Goal: Find specific page/section: Find specific page/section

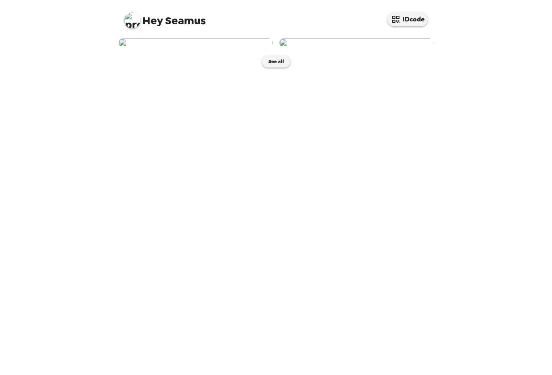
click at [277, 71] on div "See all" at bounding box center [276, 52] width 323 height 37
click at [278, 67] on button "See all" at bounding box center [276, 61] width 29 height 12
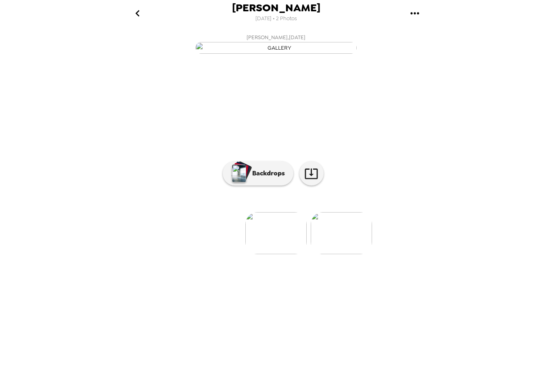
click at [278, 185] on button "Backdrops" at bounding box center [258, 173] width 71 height 24
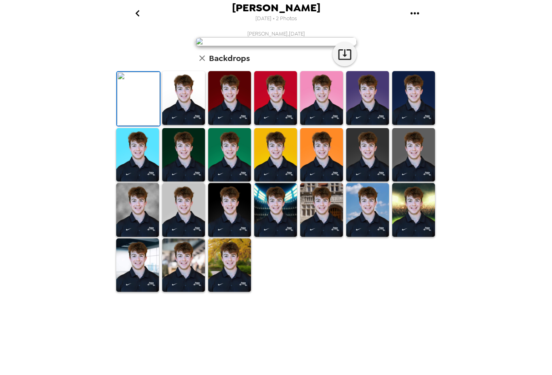
scroll to position [115, 0]
click at [370, 182] on img at bounding box center [367, 155] width 43 height 54
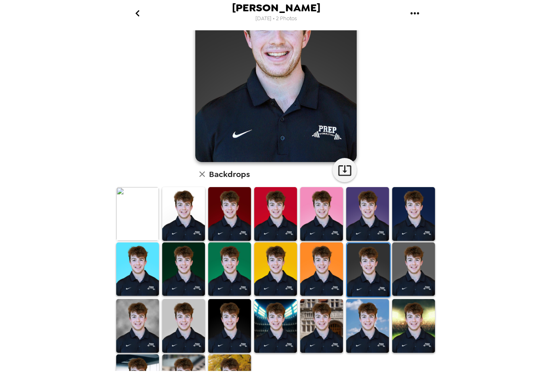
scroll to position [89, 0]
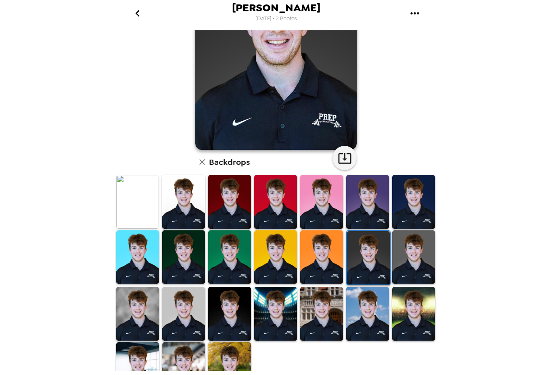
click at [316, 239] on img at bounding box center [321, 257] width 43 height 54
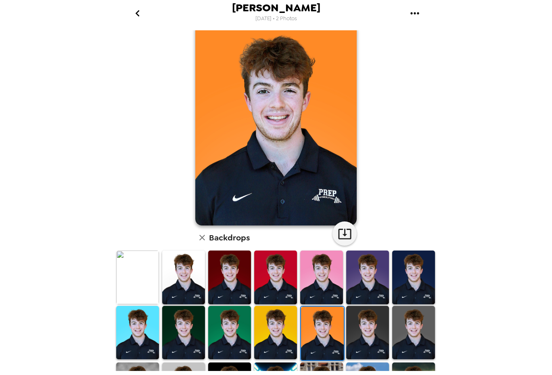
scroll to position [0, 0]
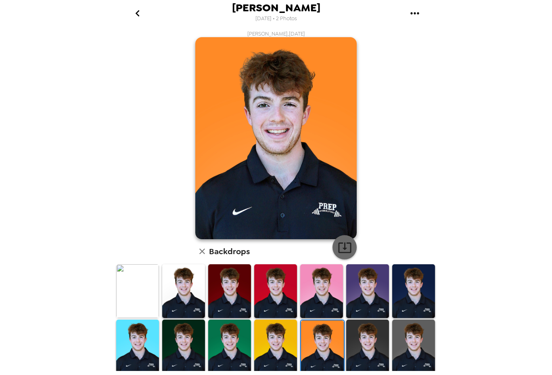
click at [353, 248] on button "button" at bounding box center [345, 247] width 24 height 24
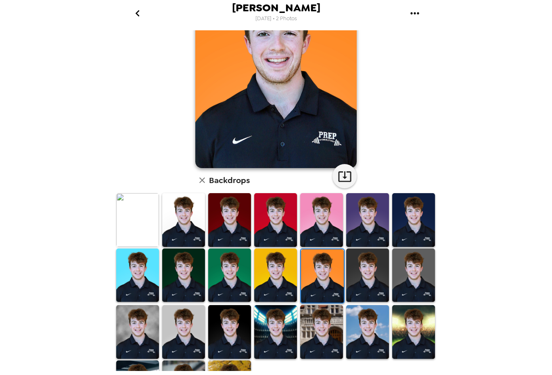
scroll to position [88, 0]
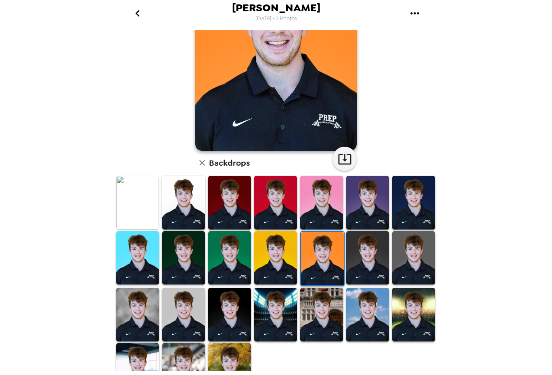
click at [229, 306] on img at bounding box center [229, 314] width 43 height 54
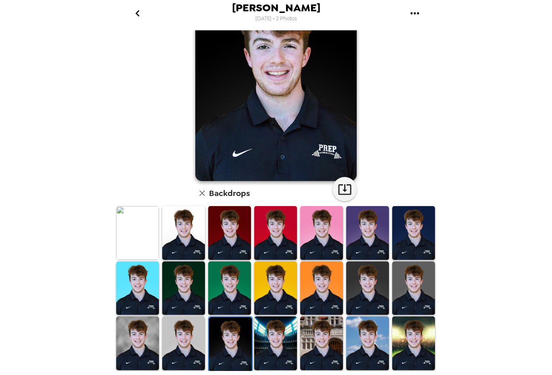
scroll to position [17, 0]
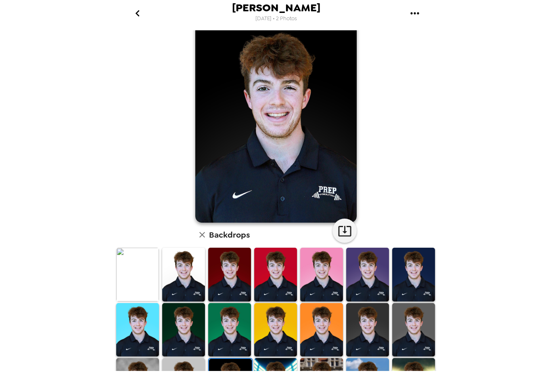
click at [134, 272] on img at bounding box center [137, 275] width 43 height 54
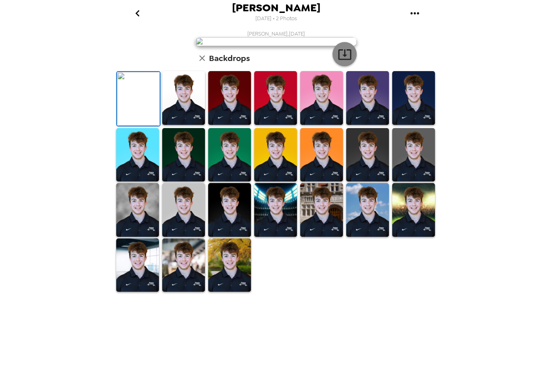
click at [337, 66] on button "button" at bounding box center [345, 54] width 24 height 24
click at [185, 125] on img at bounding box center [183, 98] width 43 height 54
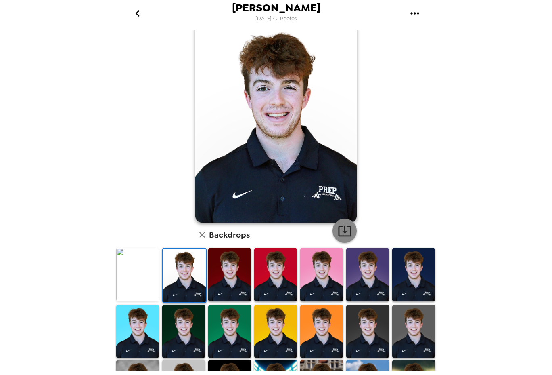
click at [345, 228] on icon "button" at bounding box center [344, 231] width 13 height 10
click at [224, 264] on img at bounding box center [229, 275] width 43 height 54
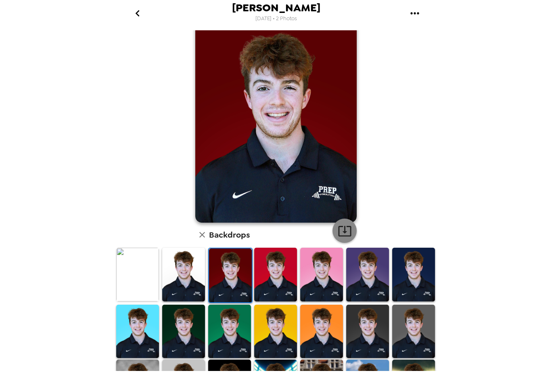
click at [344, 230] on icon "button" at bounding box center [344, 231] width 13 height 10
click at [267, 270] on img at bounding box center [275, 275] width 43 height 54
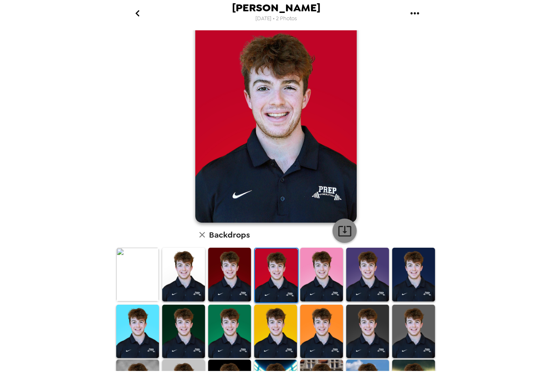
click at [336, 225] on button "button" at bounding box center [345, 230] width 24 height 24
click at [319, 277] on img at bounding box center [321, 275] width 43 height 54
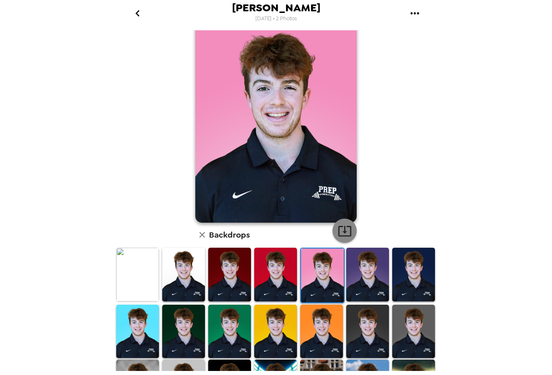
click at [349, 225] on icon "button" at bounding box center [345, 231] width 14 height 14
click at [357, 273] on img at bounding box center [367, 275] width 43 height 54
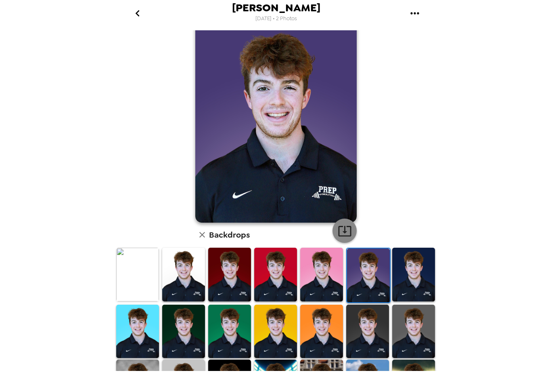
click at [347, 230] on icon "button" at bounding box center [345, 231] width 14 height 14
click at [402, 254] on img at bounding box center [413, 275] width 43 height 54
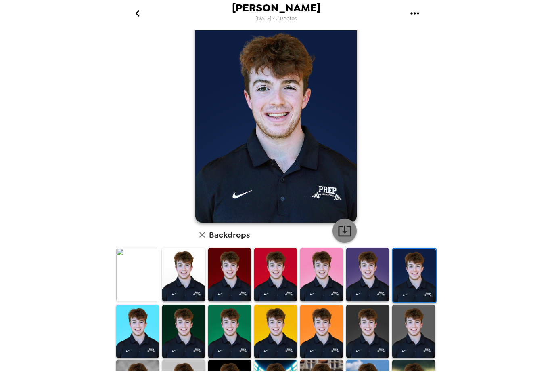
click at [348, 231] on icon "button" at bounding box center [345, 231] width 14 height 14
click at [134, 325] on img at bounding box center [137, 331] width 43 height 54
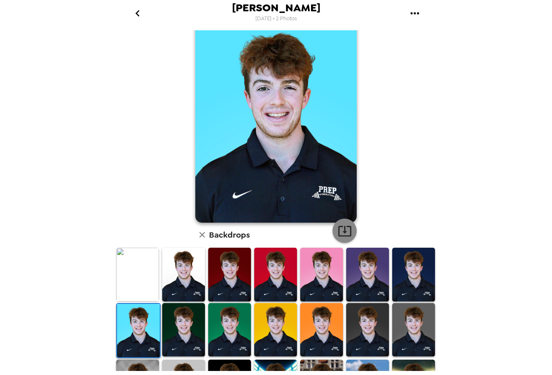
click at [346, 228] on icon "button" at bounding box center [345, 231] width 14 height 14
click at [210, 315] on img at bounding box center [229, 330] width 43 height 54
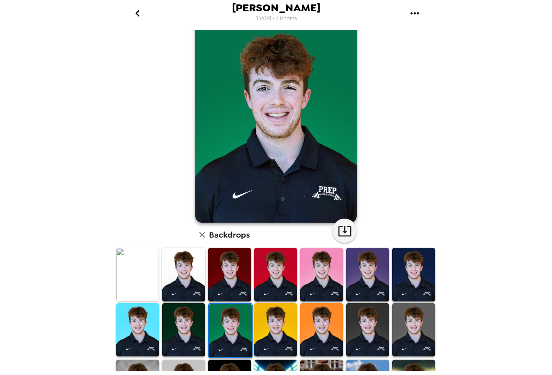
click at [197, 316] on img at bounding box center [183, 330] width 43 height 54
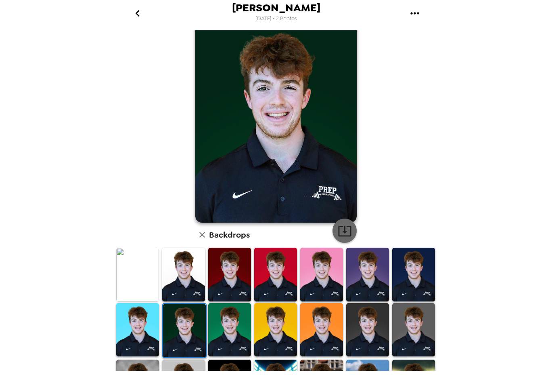
click at [340, 233] on icon "button" at bounding box center [345, 231] width 14 height 14
click at [216, 329] on img at bounding box center [229, 330] width 43 height 54
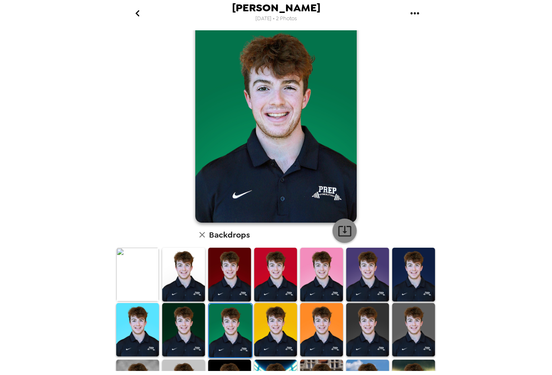
click at [338, 229] on icon "button" at bounding box center [345, 231] width 14 height 14
click at [285, 317] on img at bounding box center [275, 330] width 43 height 54
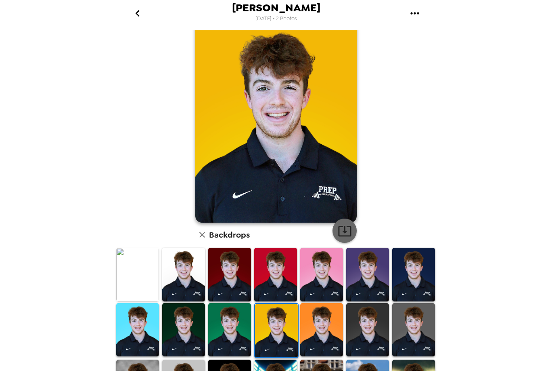
click at [338, 235] on icon "button" at bounding box center [345, 231] width 14 height 14
click at [369, 329] on img at bounding box center [367, 330] width 43 height 54
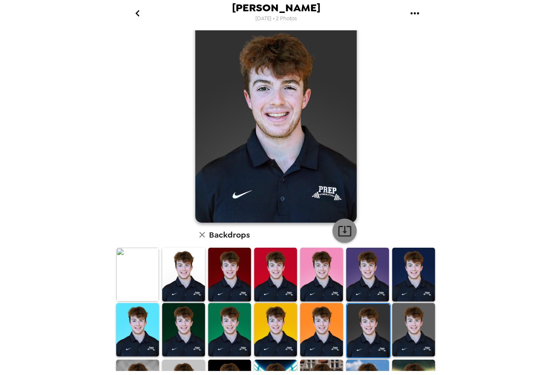
click at [348, 231] on icon "button" at bounding box center [345, 231] width 14 height 14
click at [412, 335] on img at bounding box center [413, 330] width 43 height 54
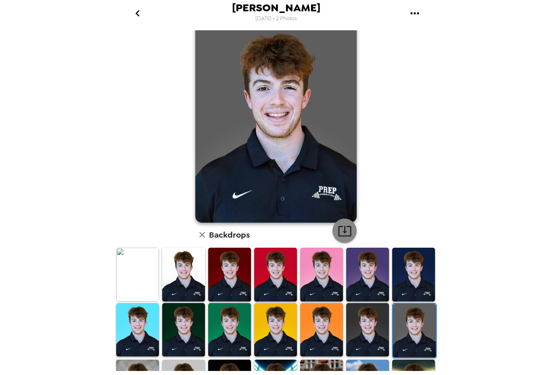
click at [348, 228] on icon "button" at bounding box center [345, 231] width 14 height 14
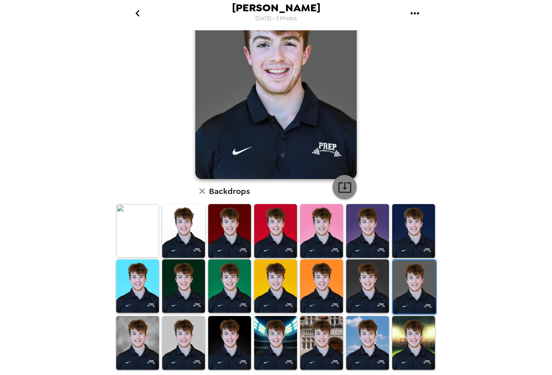
scroll to position [115, 0]
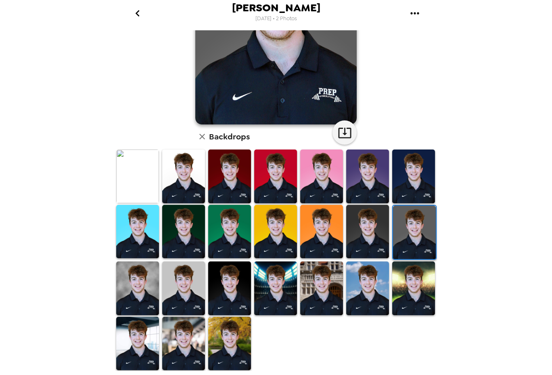
click at [143, 290] on img at bounding box center [137, 288] width 43 height 54
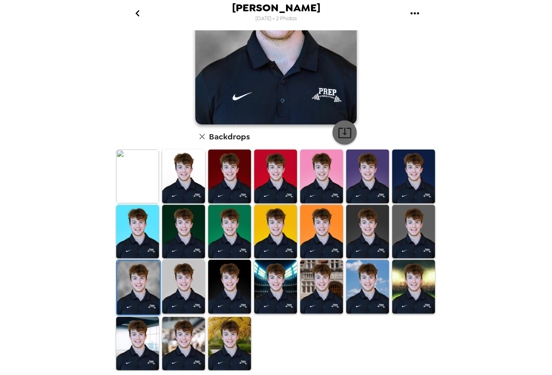
click at [341, 126] on icon "button" at bounding box center [345, 133] width 14 height 14
click at [195, 262] on img at bounding box center [183, 287] width 43 height 54
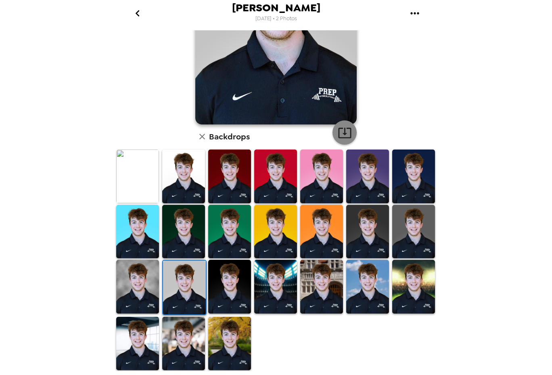
click at [350, 126] on icon "button" at bounding box center [345, 133] width 14 height 14
click at [228, 274] on img at bounding box center [229, 287] width 43 height 54
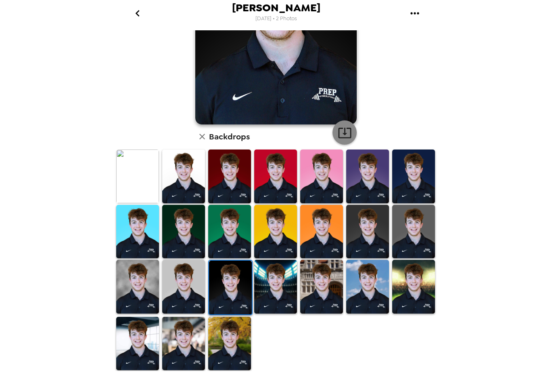
click at [344, 139] on icon "button" at bounding box center [345, 133] width 14 height 14
click at [275, 281] on img at bounding box center [275, 287] width 43 height 54
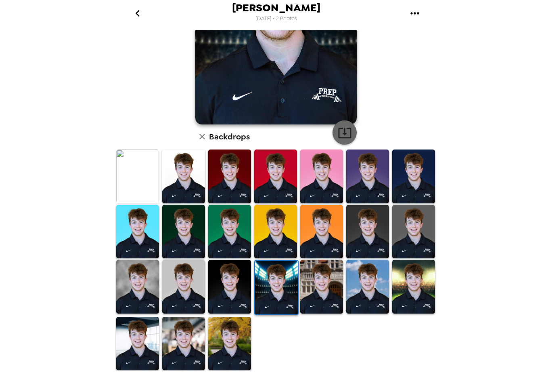
click at [346, 126] on icon "button" at bounding box center [345, 133] width 14 height 14
click at [330, 271] on img at bounding box center [321, 287] width 43 height 54
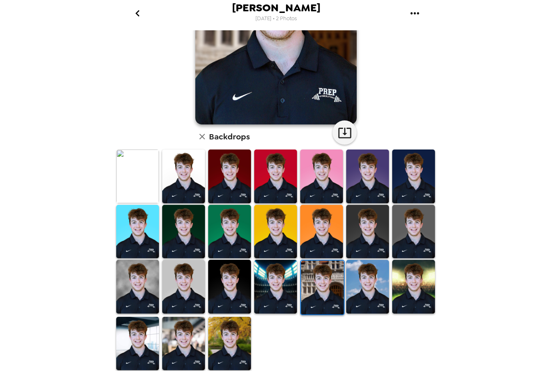
click at [344, 111] on img at bounding box center [276, 23] width 162 height 202
click at [344, 118] on img at bounding box center [276, 23] width 162 height 202
click at [344, 123] on button "button" at bounding box center [345, 132] width 24 height 24
click at [354, 286] on img at bounding box center [367, 287] width 43 height 54
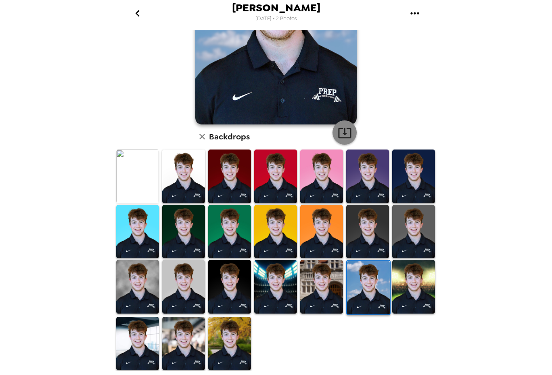
click at [350, 126] on icon "button" at bounding box center [345, 133] width 14 height 14
click at [415, 263] on img at bounding box center [413, 287] width 43 height 54
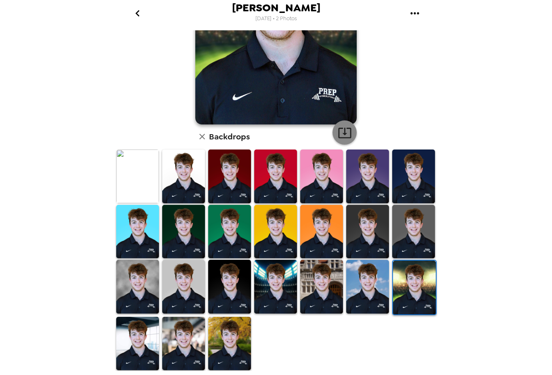
click at [351, 127] on icon "button" at bounding box center [345, 133] width 14 height 14
click at [140, 332] on img at bounding box center [137, 344] width 43 height 54
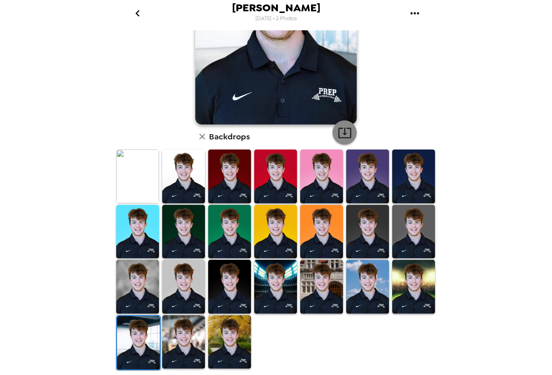
click at [349, 141] on button "button" at bounding box center [345, 132] width 24 height 24
click at [189, 338] on img at bounding box center [183, 342] width 43 height 54
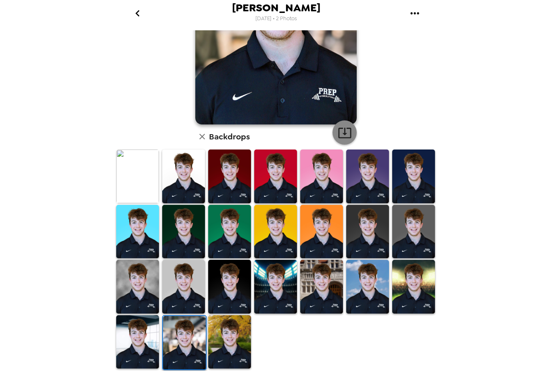
click at [344, 131] on icon "button" at bounding box center [344, 133] width 13 height 10
click at [246, 326] on img at bounding box center [229, 342] width 43 height 54
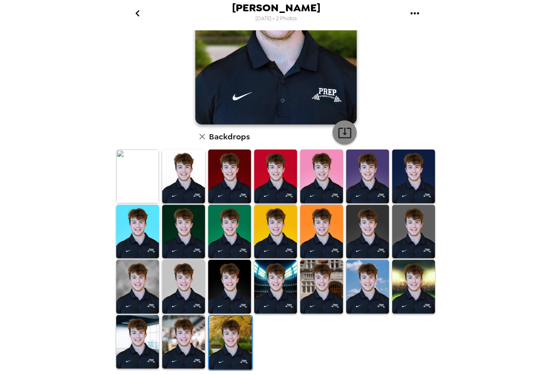
click at [346, 121] on button "button" at bounding box center [345, 132] width 24 height 24
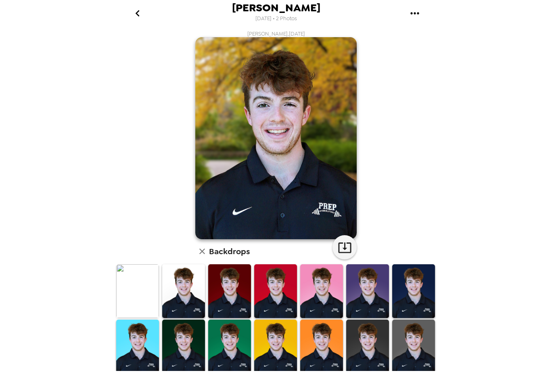
click at [136, 14] on icon "go back" at bounding box center [137, 13] width 13 height 13
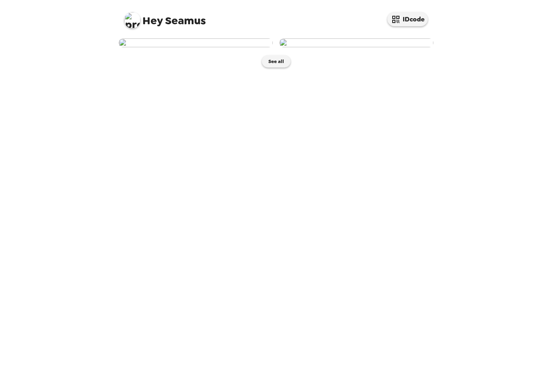
click at [320, 47] on img at bounding box center [356, 42] width 154 height 9
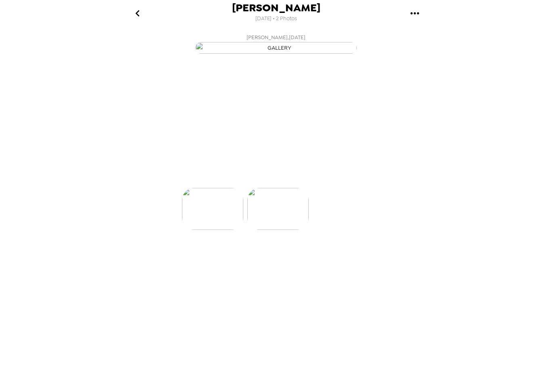
scroll to position [0, 65]
click at [311, 179] on icon at bounding box center [311, 173] width 13 height 10
click at [133, 7] on icon "go back" at bounding box center [137, 13] width 13 height 13
